Goal: Transaction & Acquisition: Purchase product/service

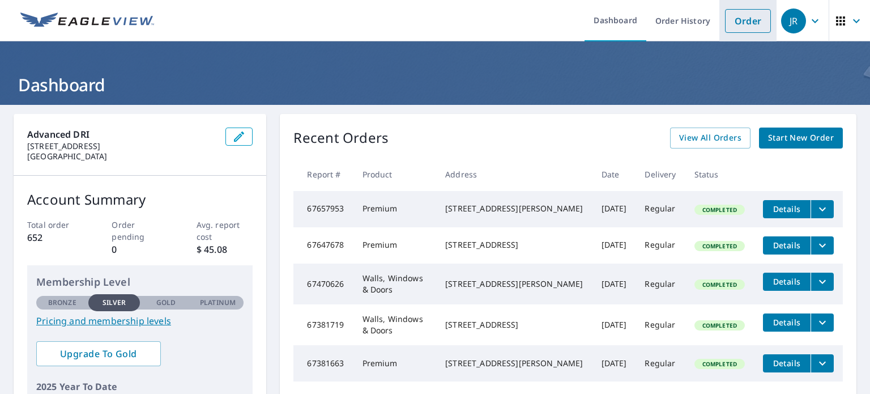
click at [727, 24] on link "Order" at bounding box center [748, 21] width 46 height 24
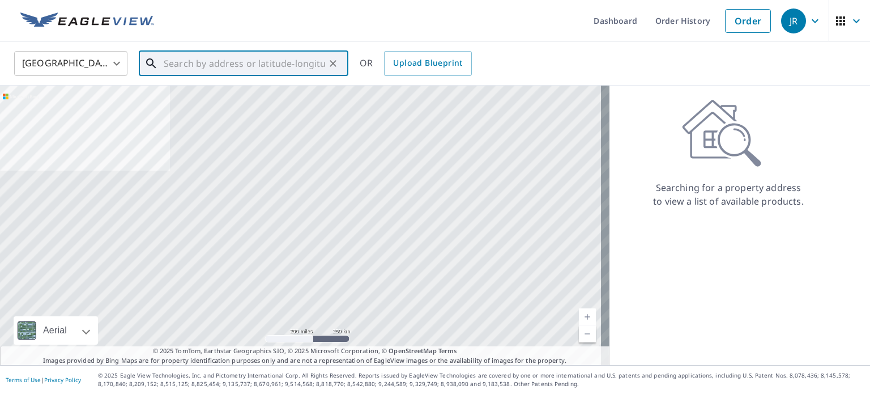
click at [274, 56] on input "text" at bounding box center [244, 64] width 161 height 32
paste input "[STREET_ADDRESS]"
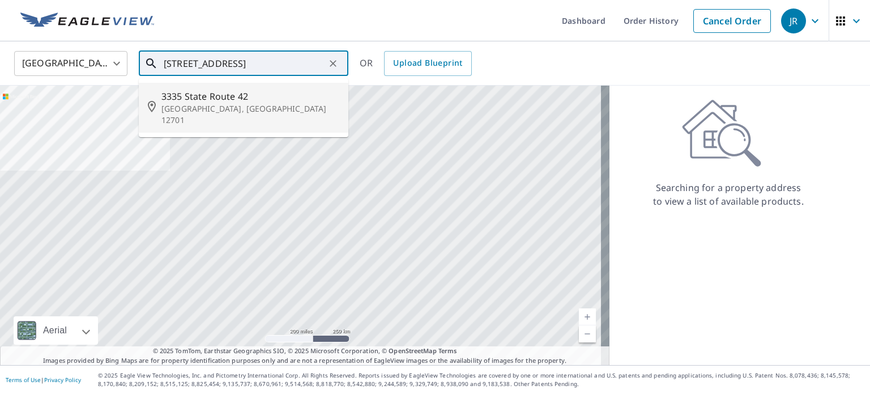
click at [200, 99] on span "3335 State Route 42" at bounding box center [250, 97] width 178 height 14
type input "[STREET_ADDRESS]"
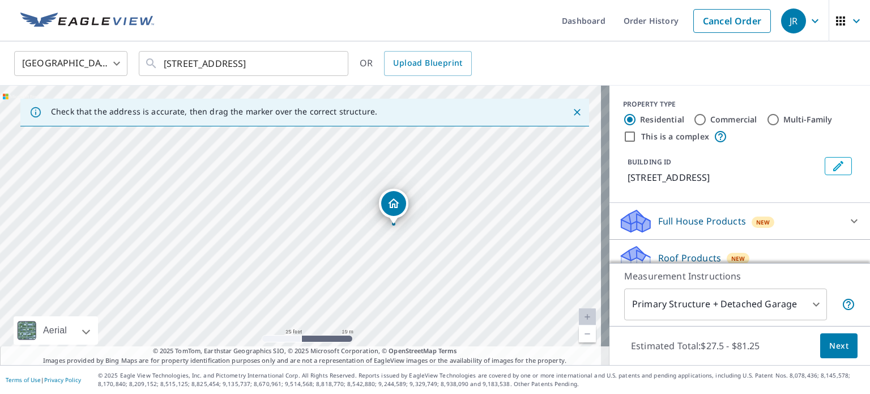
drag, startPoint x: 313, startPoint y: 240, endPoint x: 406, endPoint y: 240, distance: 92.9
click at [406, 240] on div "[STREET_ADDRESS]" at bounding box center [305, 225] width 610 height 279
drag, startPoint x: 372, startPoint y: 249, endPoint x: 414, endPoint y: 330, distance: 91.2
click at [414, 330] on div "[STREET_ADDRESS]" at bounding box center [305, 225] width 610 height 279
drag, startPoint x: 399, startPoint y: 219, endPoint x: 432, endPoint y: 208, distance: 34.6
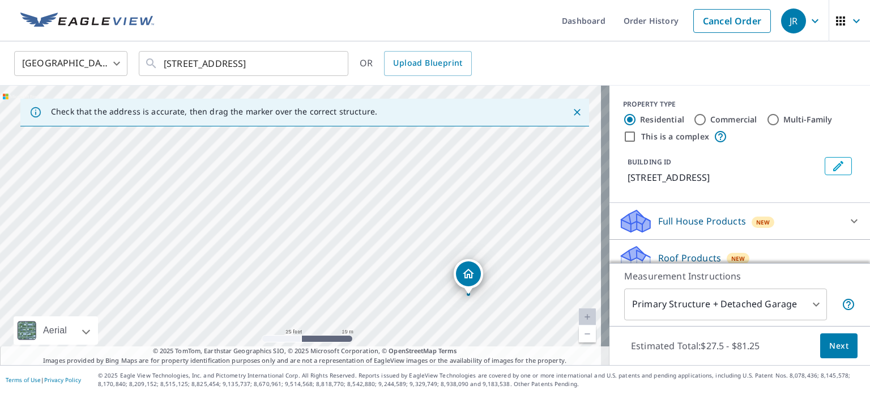
click at [432, 208] on div "[STREET_ADDRESS]" at bounding box center [305, 225] width 610 height 279
click at [406, 215] on div "[STREET_ADDRESS]" at bounding box center [305, 225] width 610 height 279
drag, startPoint x: 300, startPoint y: 202, endPoint x: 255, endPoint y: 143, distance: 74.0
drag, startPoint x: 301, startPoint y: 201, endPoint x: 293, endPoint y: 187, distance: 16.2
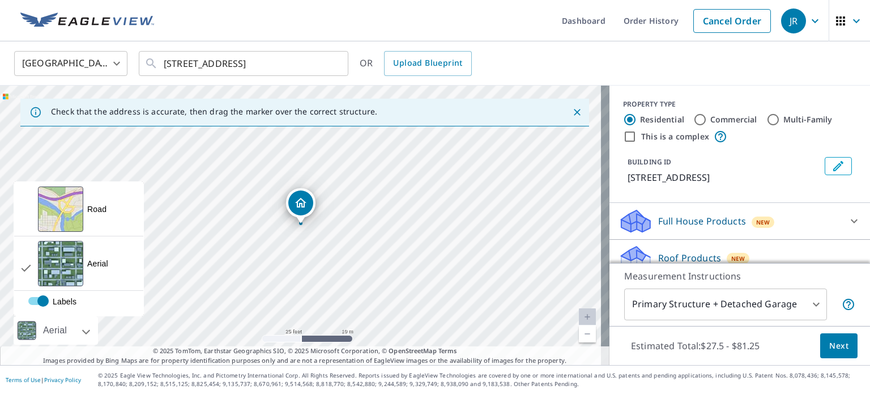
click at [65, 330] on div "Aerial" at bounding box center [55, 330] width 31 height 28
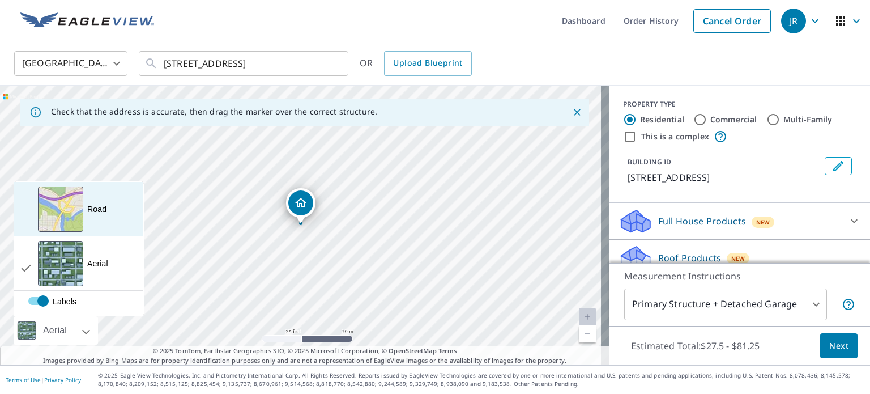
click at [75, 225] on div "View aerial and more..." at bounding box center [60, 208] width 45 height 45
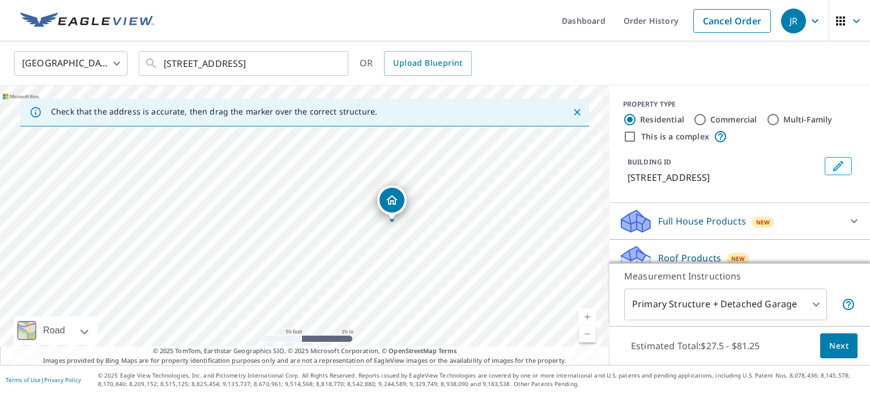
drag, startPoint x: 434, startPoint y: 283, endPoint x: 432, endPoint y: 299, distance: 16.5
click at [432, 299] on div "[STREET_ADDRESS]" at bounding box center [305, 225] width 610 height 279
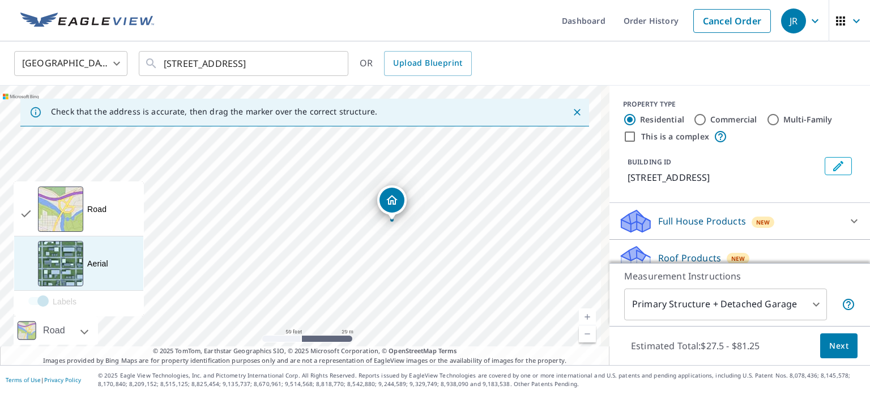
click at [76, 258] on div "View aerial and more..." at bounding box center [60, 263] width 45 height 45
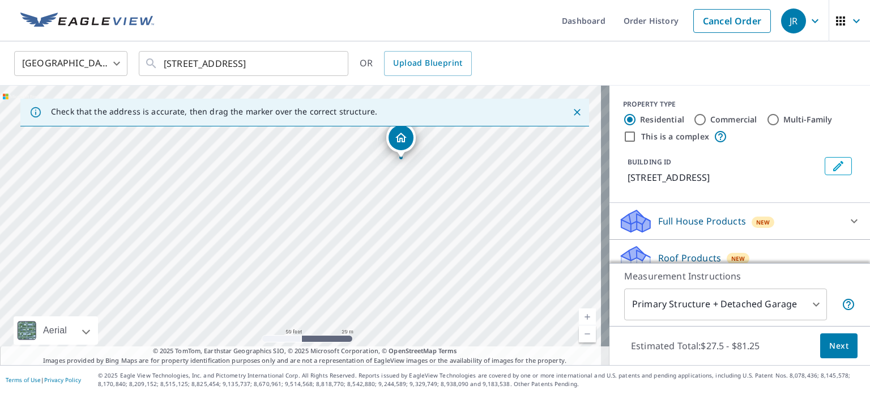
drag, startPoint x: 428, startPoint y: 291, endPoint x: 437, endPoint y: 229, distance: 63.0
click at [437, 229] on div "[STREET_ADDRESS]" at bounding box center [305, 225] width 610 height 279
drag, startPoint x: 435, startPoint y: 253, endPoint x: 465, endPoint y: 279, distance: 39.4
click at [465, 279] on div "[STREET_ADDRESS]" at bounding box center [305, 225] width 610 height 279
drag, startPoint x: 479, startPoint y: 135, endPoint x: 374, endPoint y: 237, distance: 146.6
